Goal: Task Accomplishment & Management: Complete application form

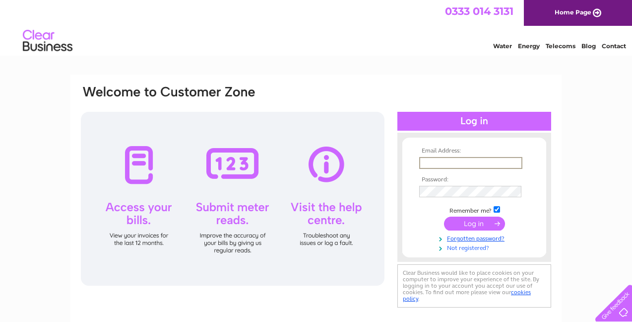
click at [471, 246] on link "Not registered?" at bounding box center [475, 246] width 113 height 9
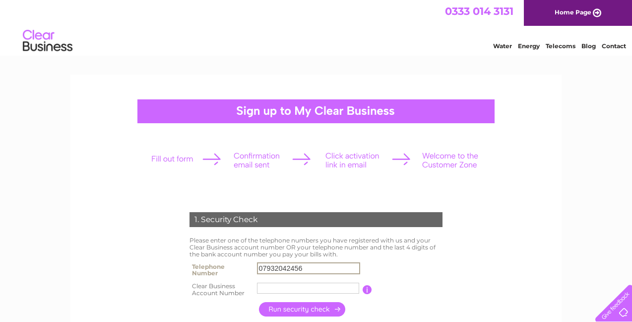
type input "07932042456"
click at [316, 306] on input "button" at bounding box center [302, 309] width 87 height 14
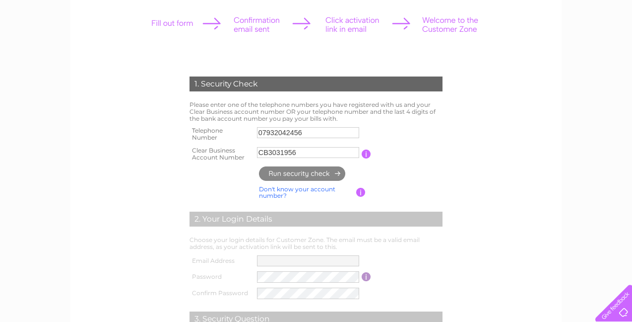
scroll to position [143, 0]
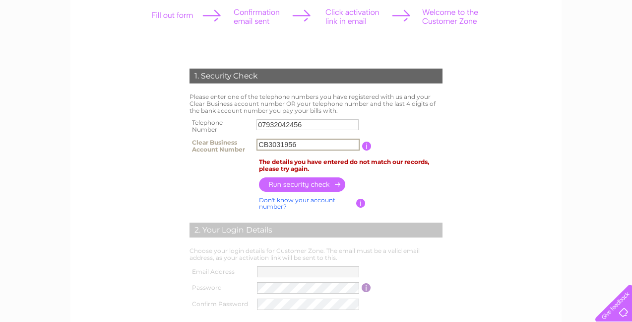
click at [316, 144] on input "CB3031956" at bounding box center [308, 144] width 103 height 12
click at [269, 141] on input "CB3031956" at bounding box center [308, 144] width 103 height 12
click at [292, 181] on input "button" at bounding box center [302, 184] width 87 height 14
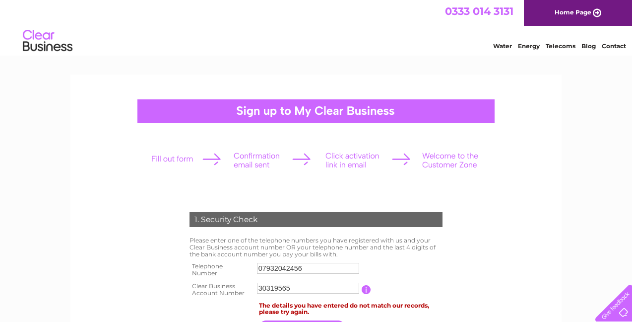
scroll to position [55, 0]
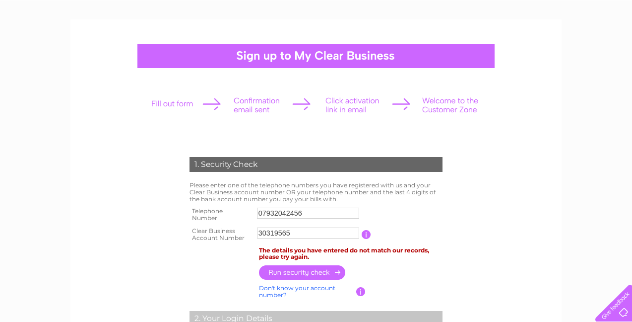
click at [321, 230] on input "30319565" at bounding box center [308, 232] width 102 height 11
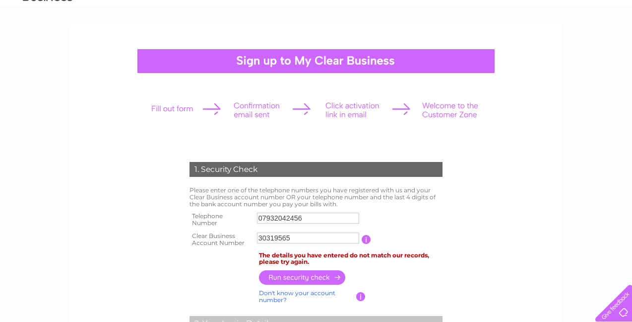
click at [369, 237] on input "button" at bounding box center [366, 239] width 9 height 9
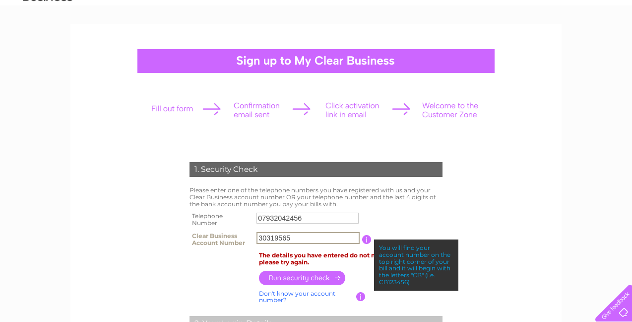
click at [315, 235] on input "30319565" at bounding box center [308, 238] width 103 height 12
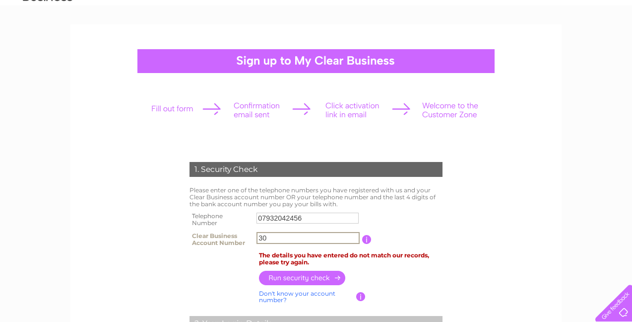
type input "3"
type input "CB3031956"
click at [367, 237] on input "button" at bounding box center [366, 239] width 9 height 9
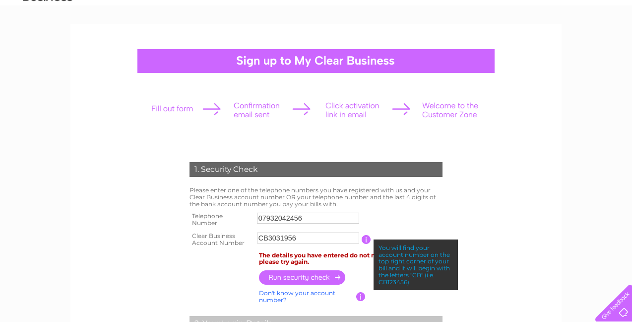
click at [323, 240] on input "CB3031956" at bounding box center [308, 237] width 102 height 11
